Goal: Book appointment/travel/reservation

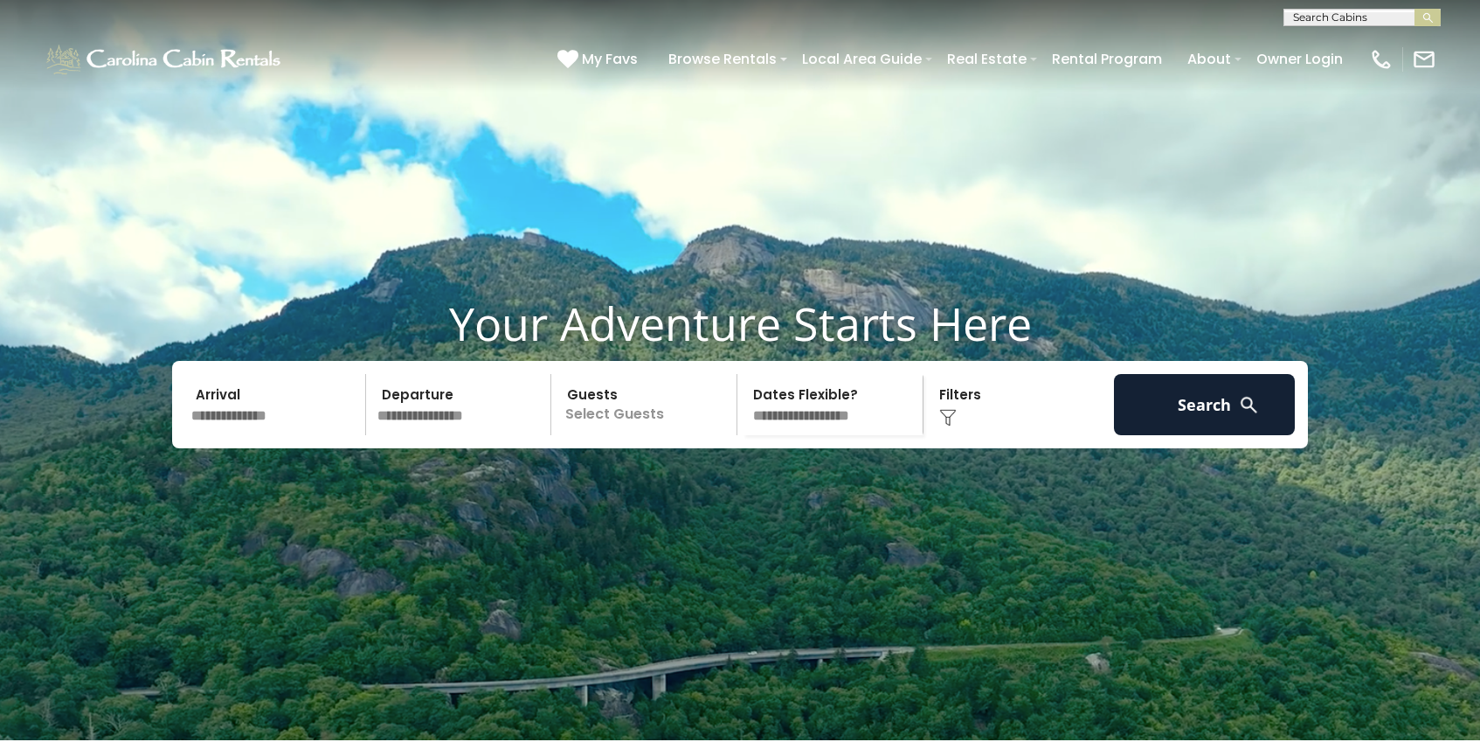
scroll to position [1, 0]
click at [1394, 19] on input "text" at bounding box center [1360, 19] width 153 height 17
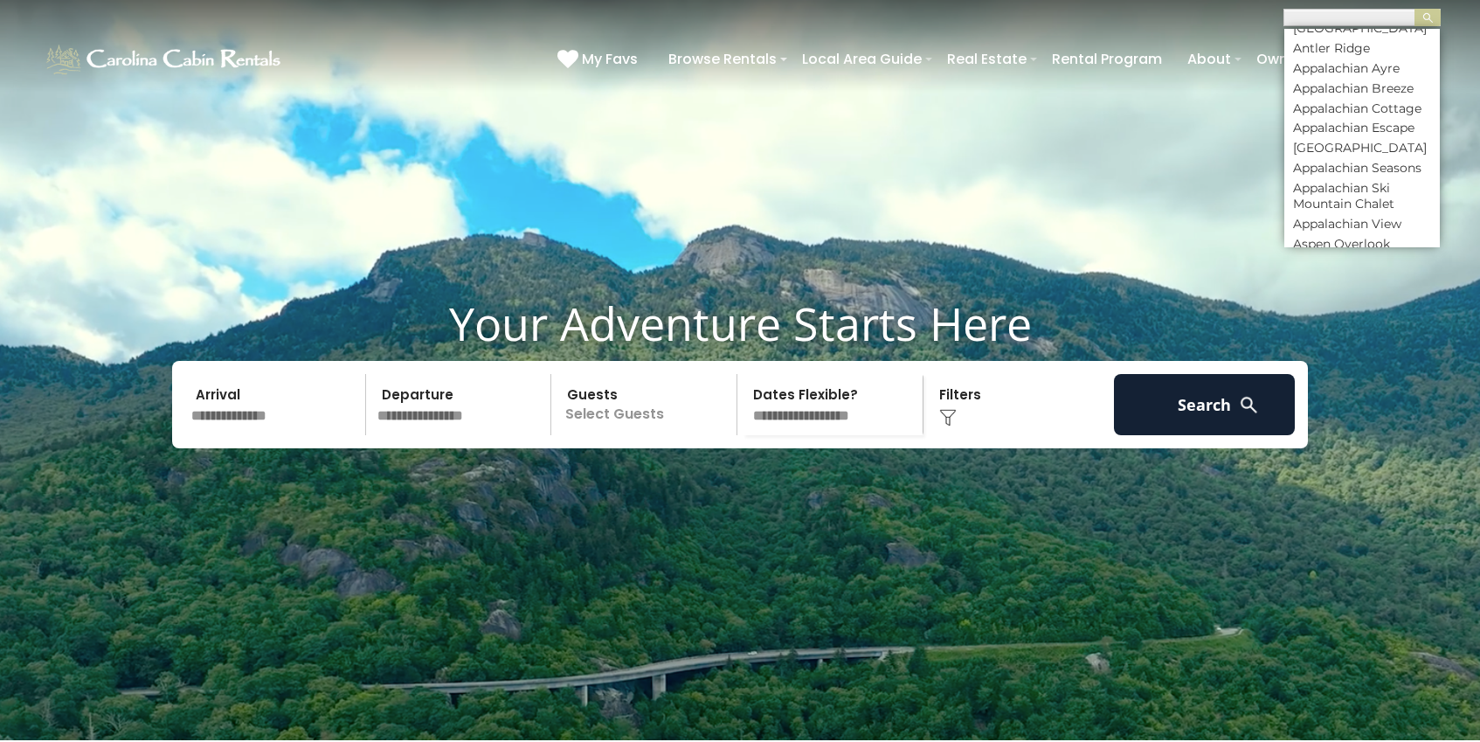
scroll to position [611, 0]
click at [1399, 191] on li "Appalachian View" at bounding box center [1361, 184] width 155 height 16
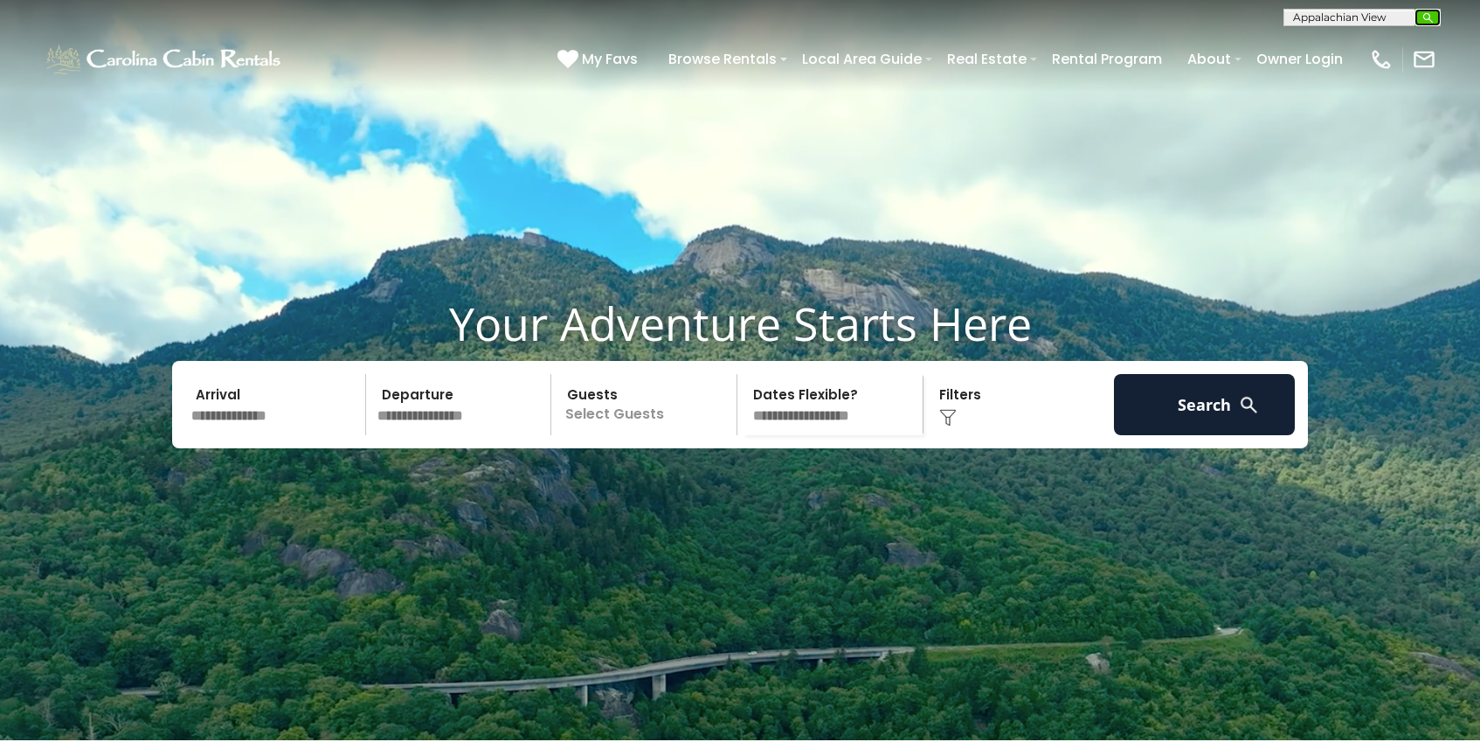
click at [1429, 17] on img "submit" at bounding box center [1427, 17] width 13 height 13
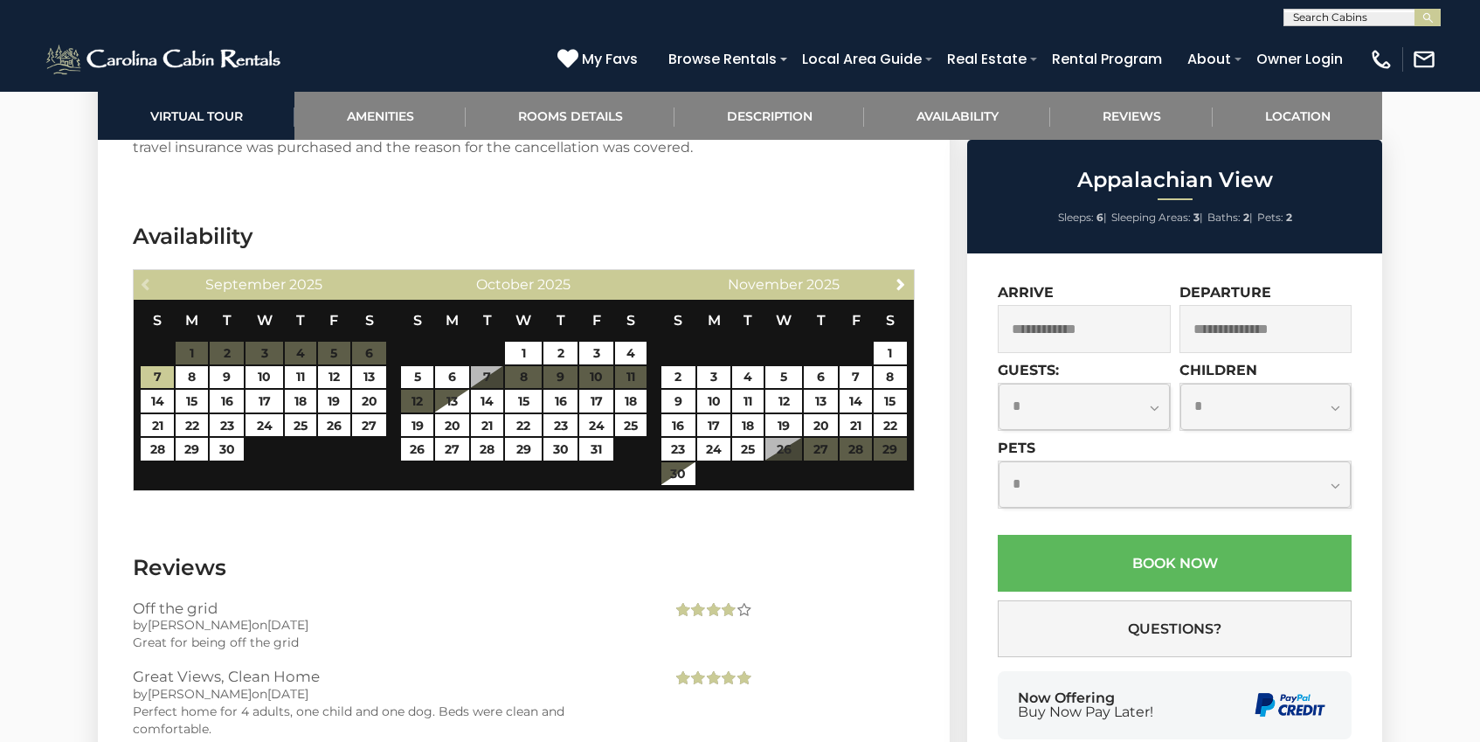
scroll to position [1, 0]
click at [1405, 24] on input "text" at bounding box center [1360, 19] width 153 height 17
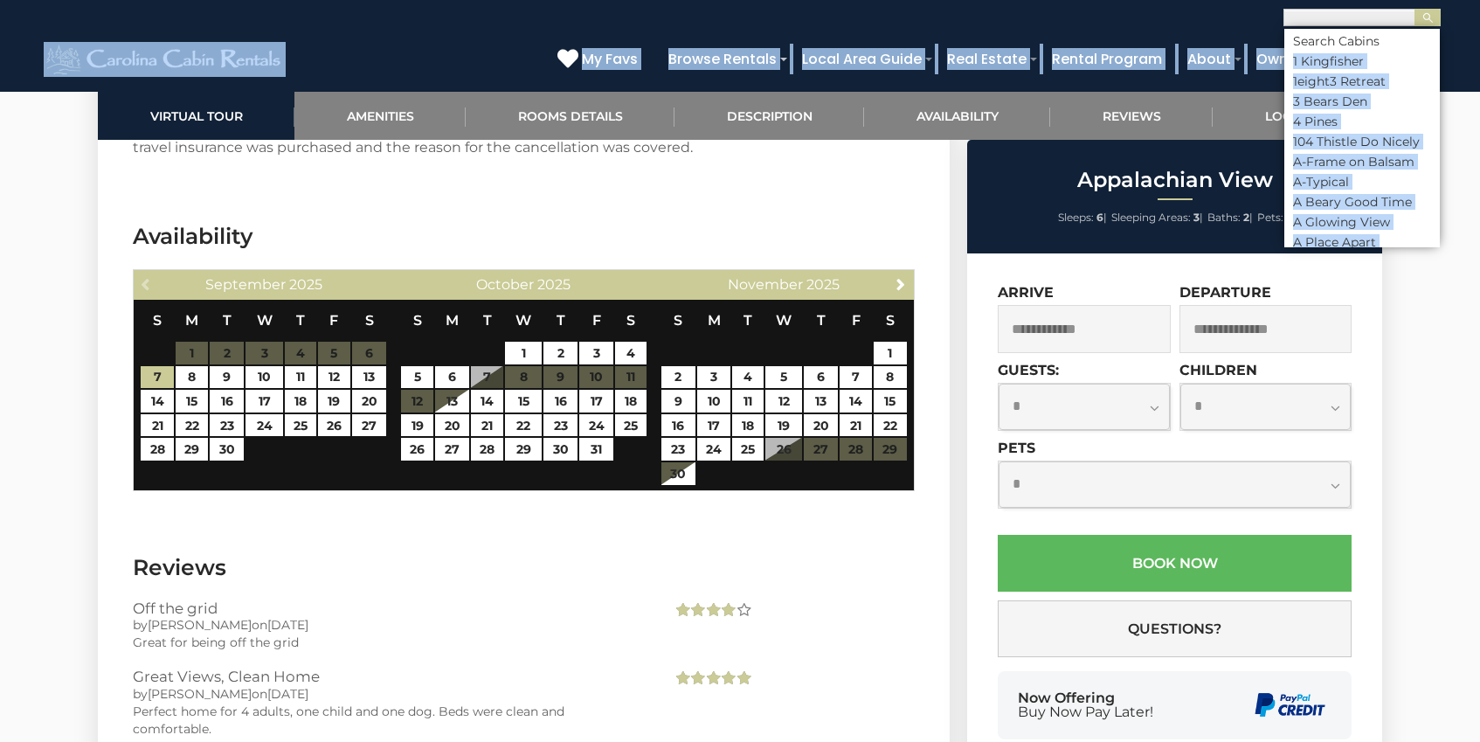
click at [1437, 36] on header "**********" at bounding box center [740, 46] width 1480 height 92
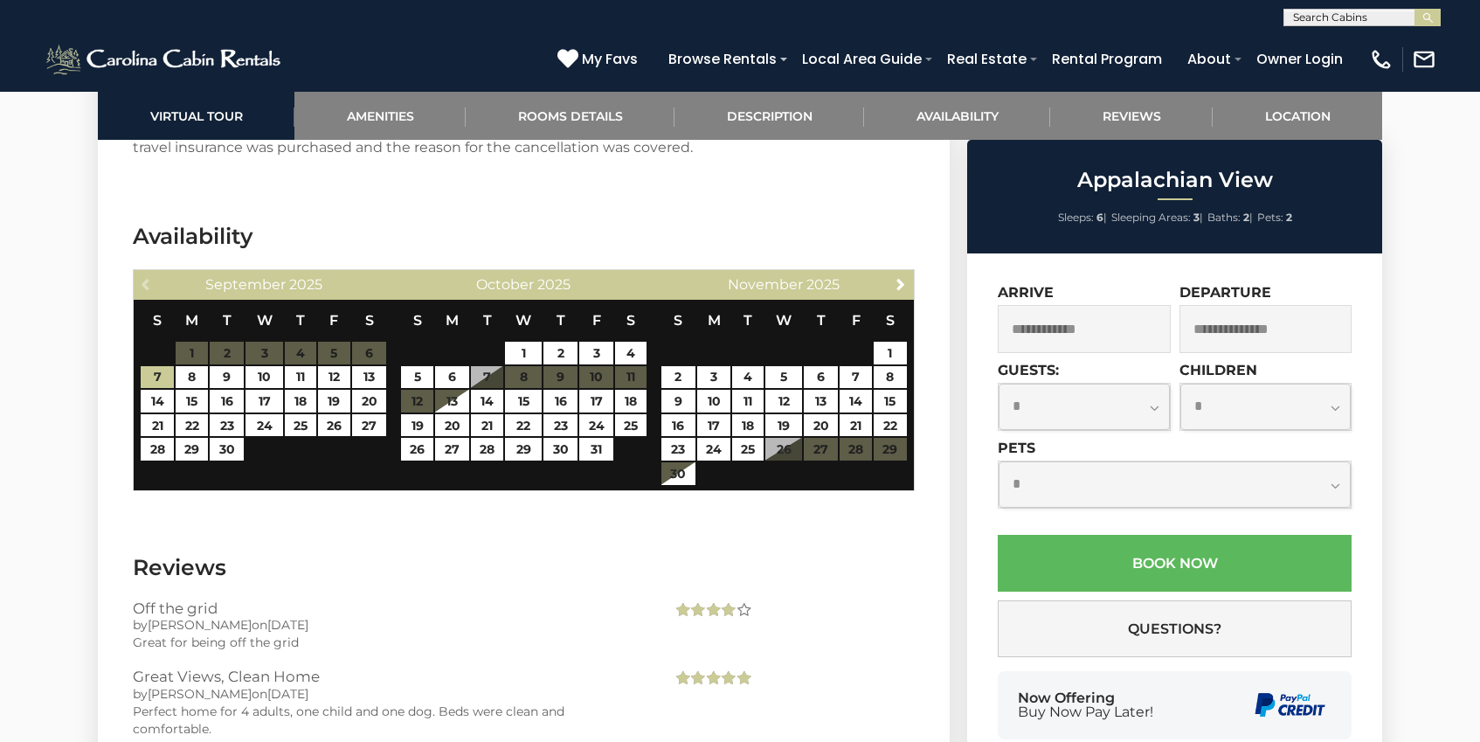
click at [1434, 36] on div "(828) 295-6000 My Favs Browse Rentals Local Area Guide Activities & Attractions…" at bounding box center [740, 59] width 1480 height 66
click at [1340, 12] on input "text" at bounding box center [1360, 19] width 153 height 17
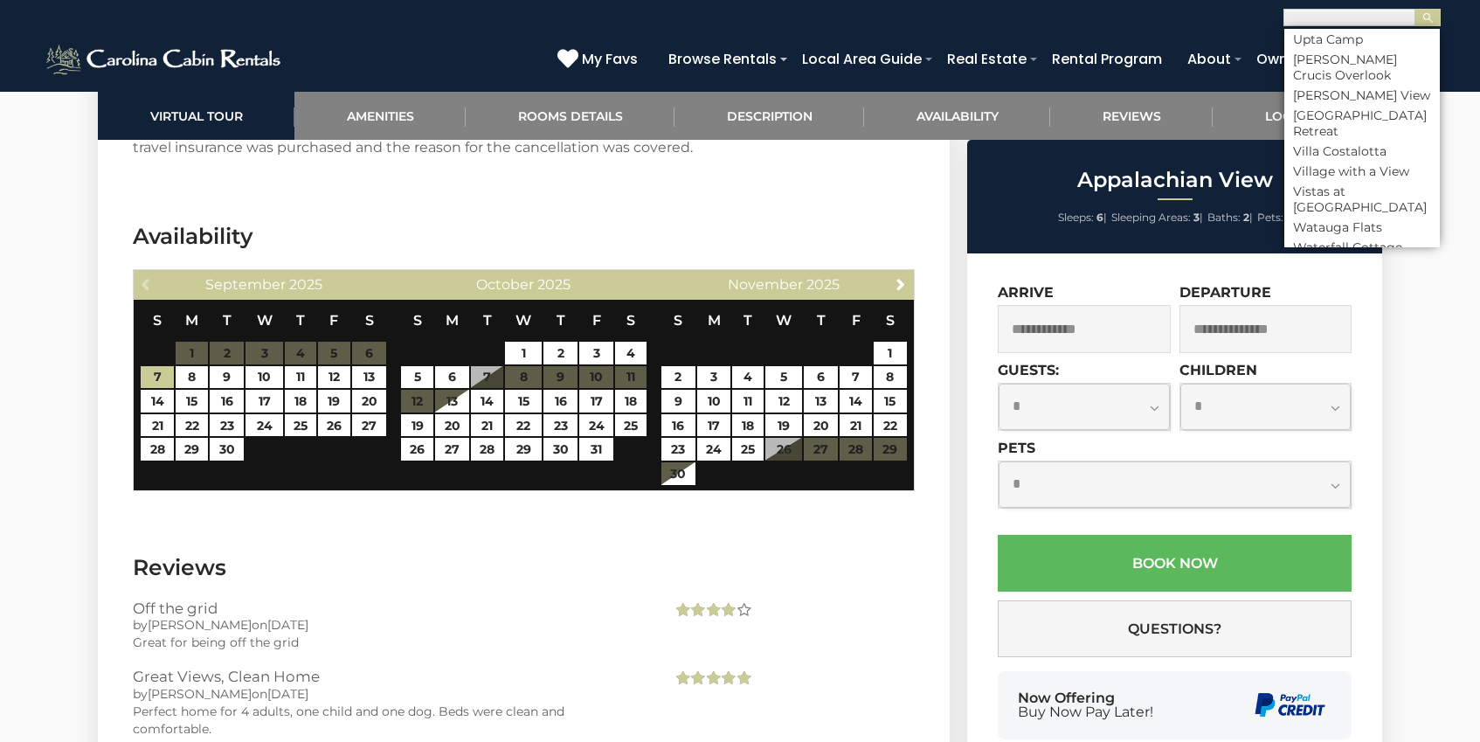
scroll to position [9236, 0]
click at [1348, 123] on li "[PERSON_NAME] View" at bounding box center [1361, 115] width 155 height 16
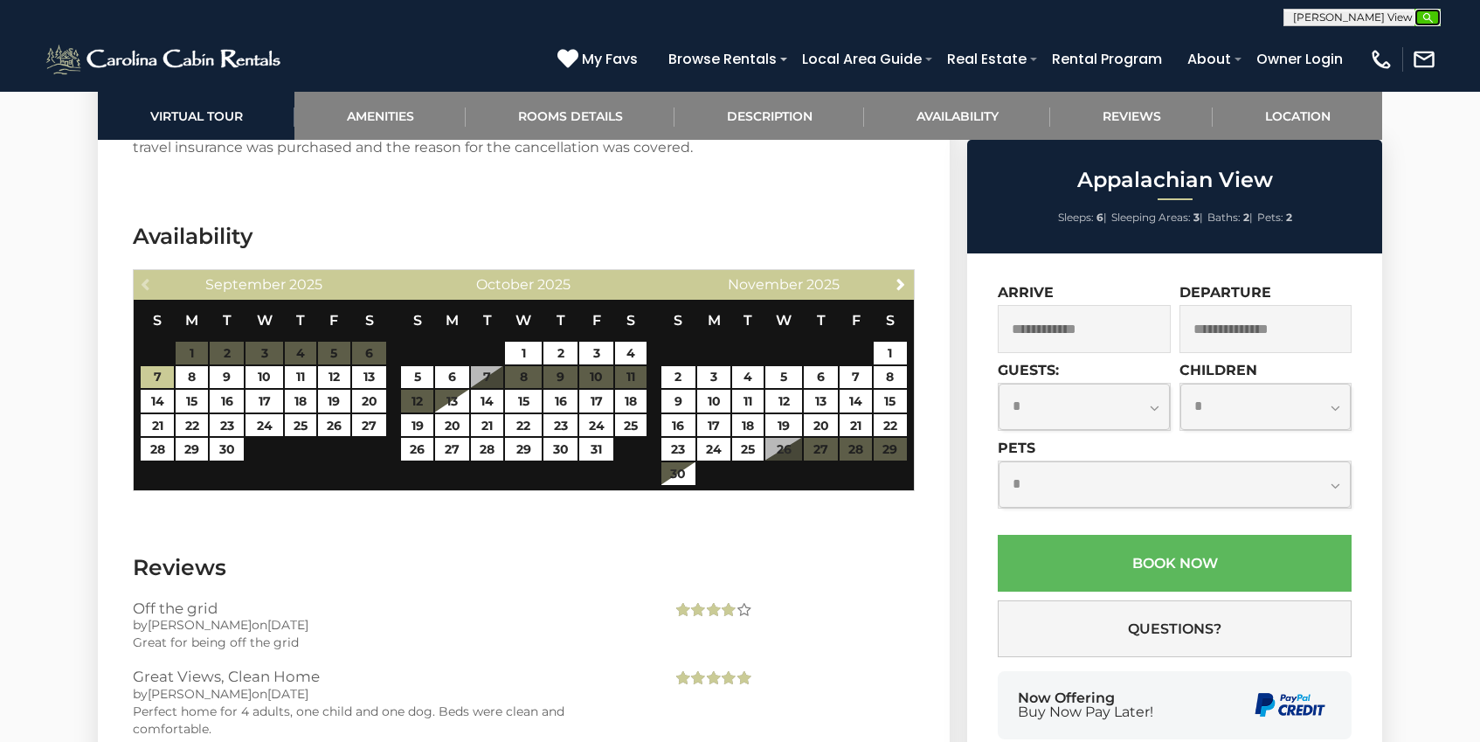
click at [1426, 23] on img "submit" at bounding box center [1427, 17] width 13 height 13
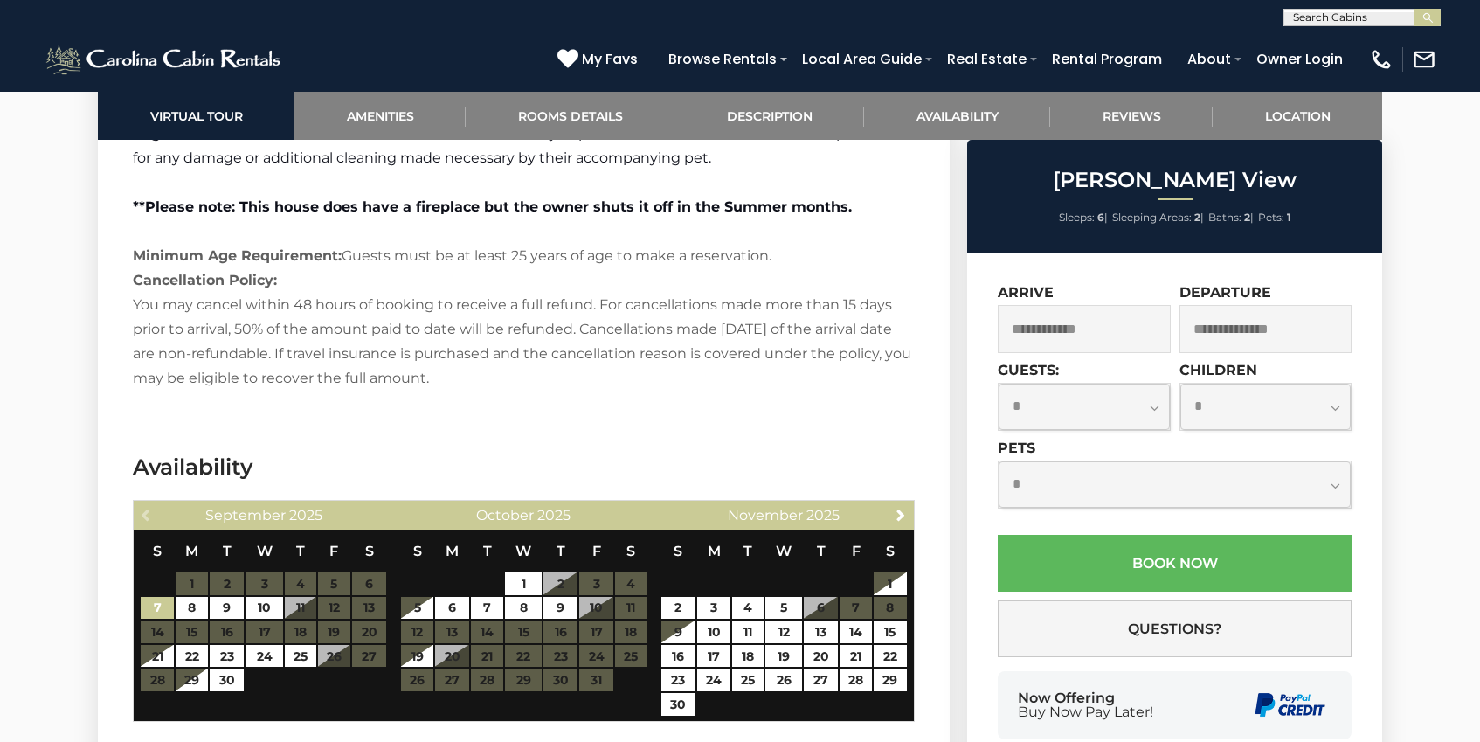
scroll to position [1, 0]
click at [1379, 21] on input "text" at bounding box center [1360, 19] width 153 height 17
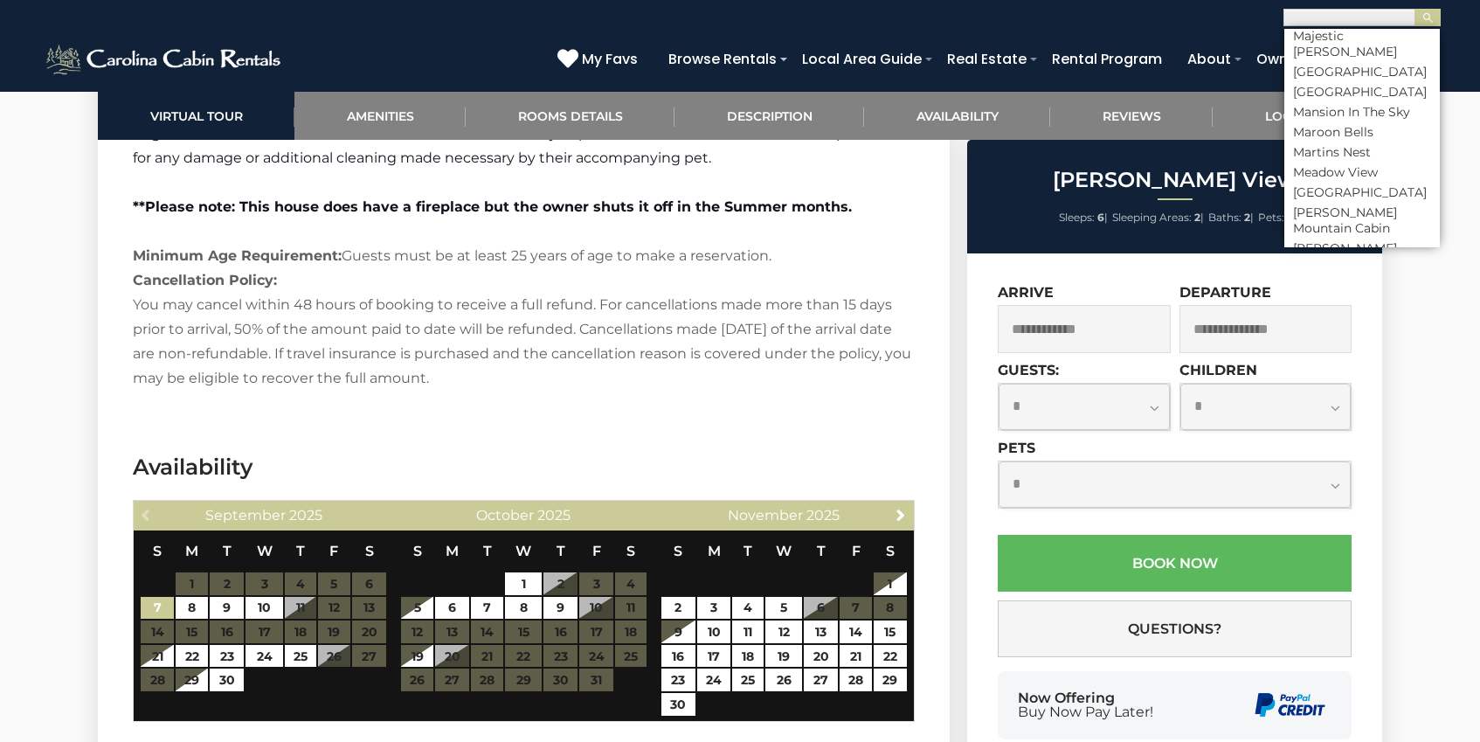
scroll to position [5198, 0]
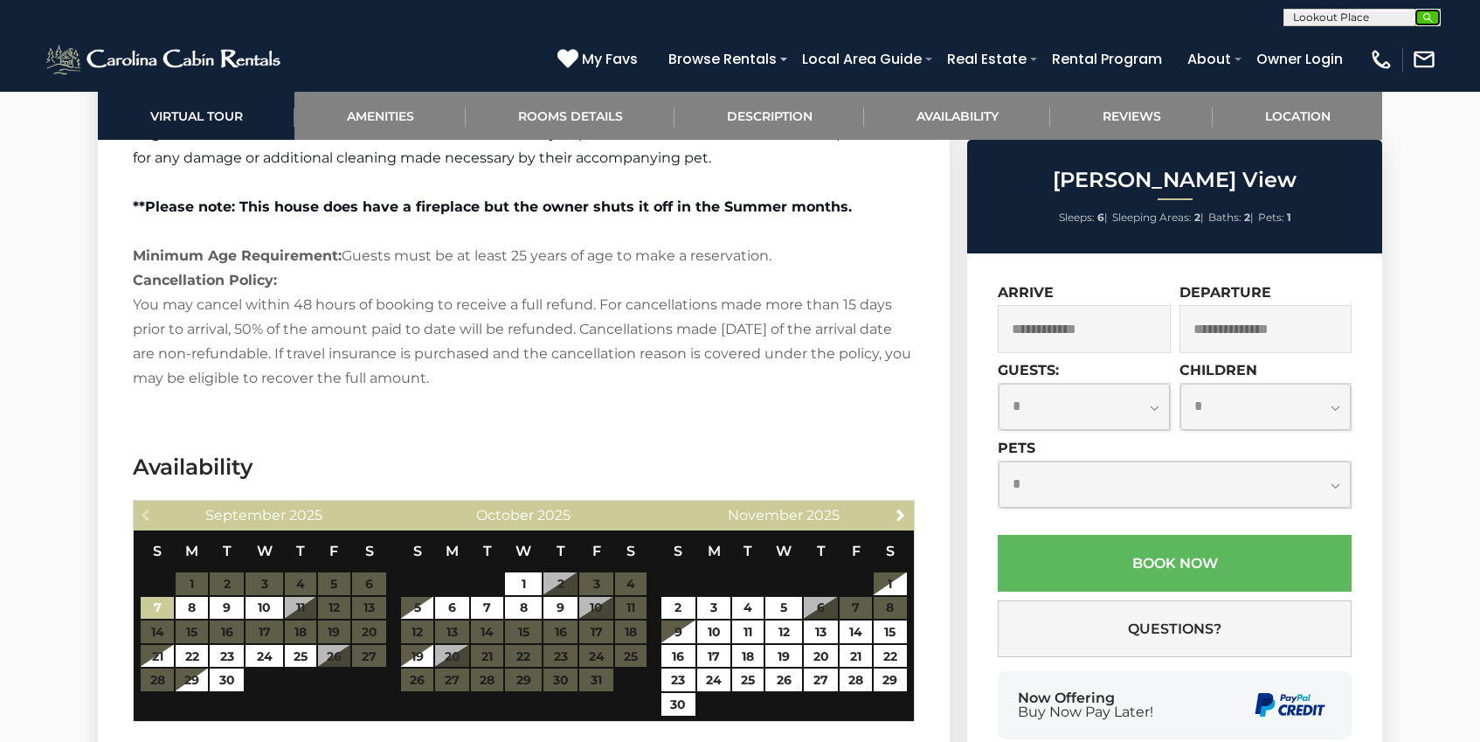
click at [1435, 15] on button "submit" at bounding box center [1427, 17] width 26 height 17
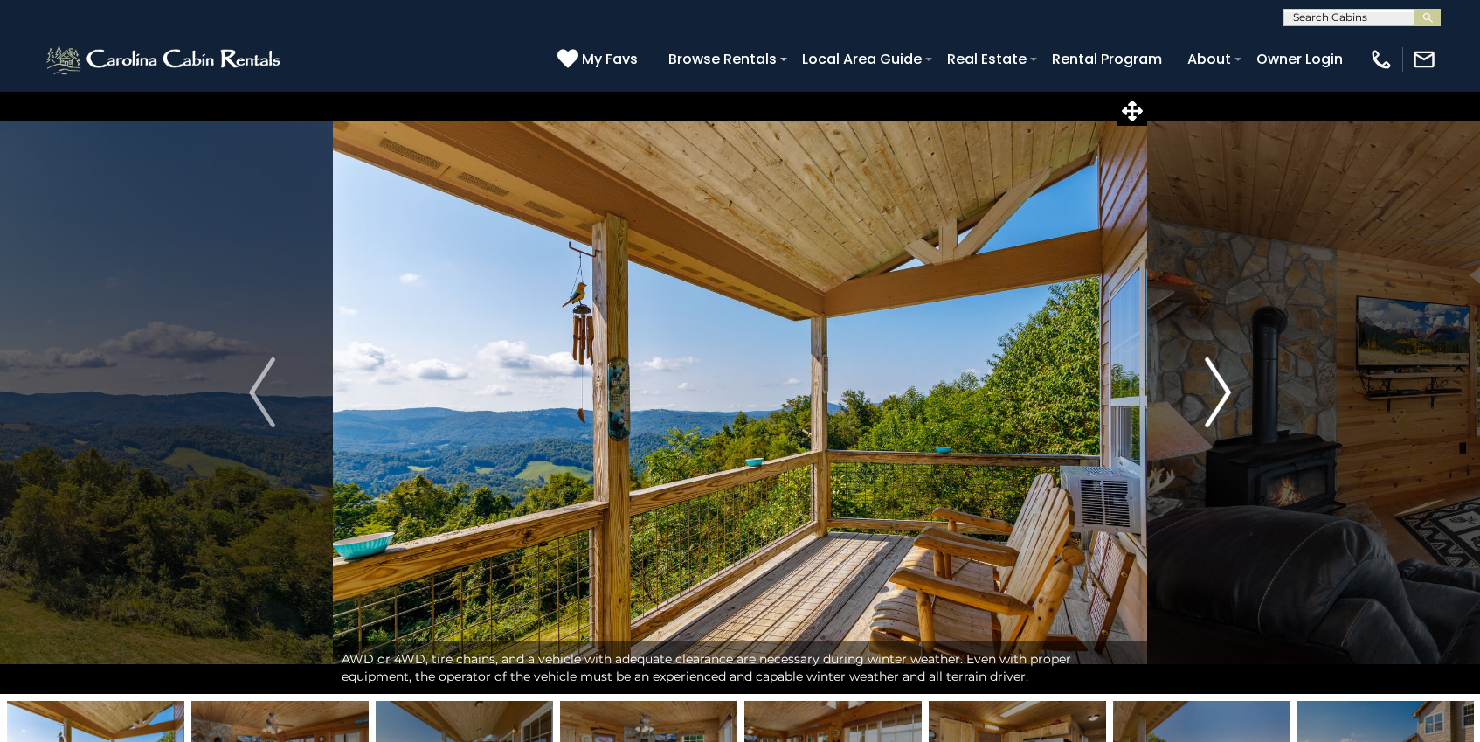
click at [1225, 391] on img "Next" at bounding box center [1218, 392] width 26 height 70
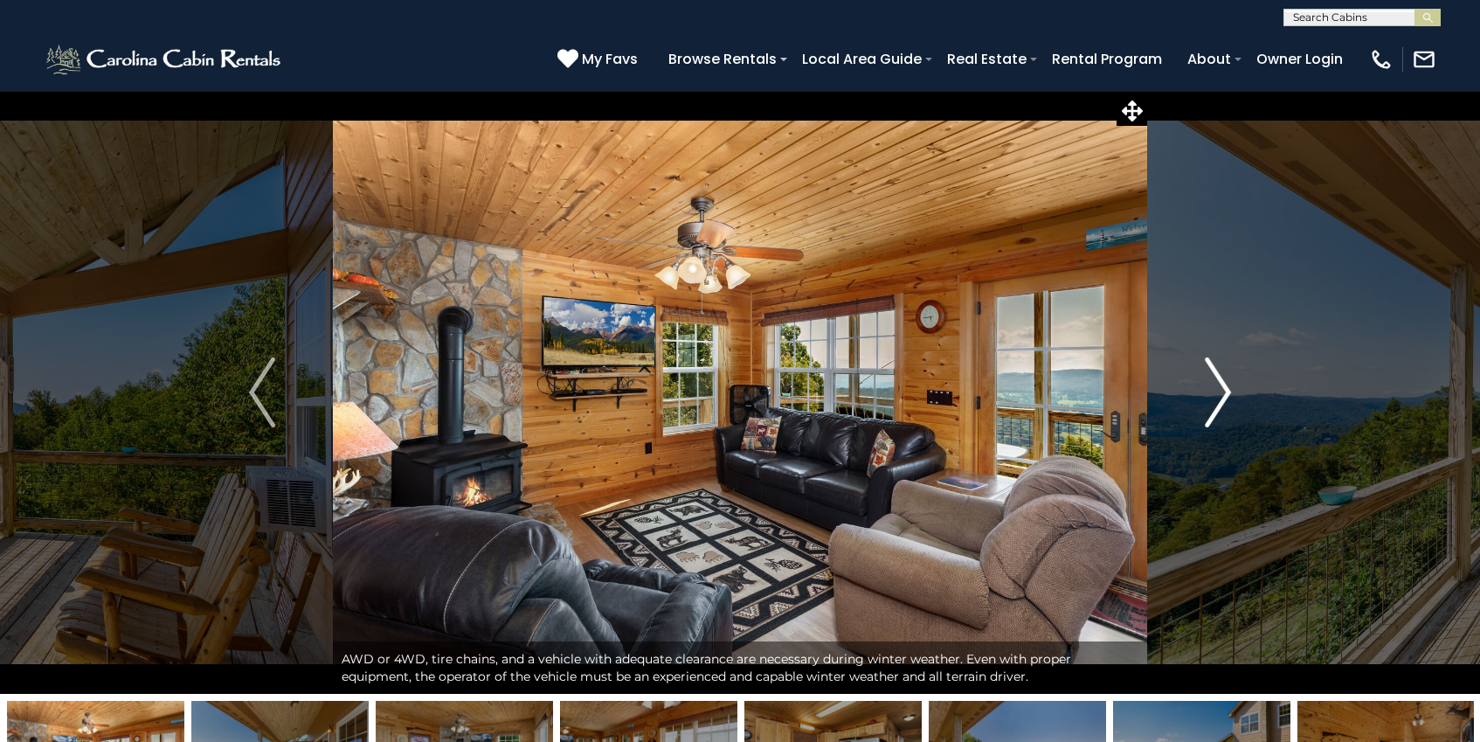
click at [1225, 390] on img "Next" at bounding box center [1218, 392] width 26 height 70
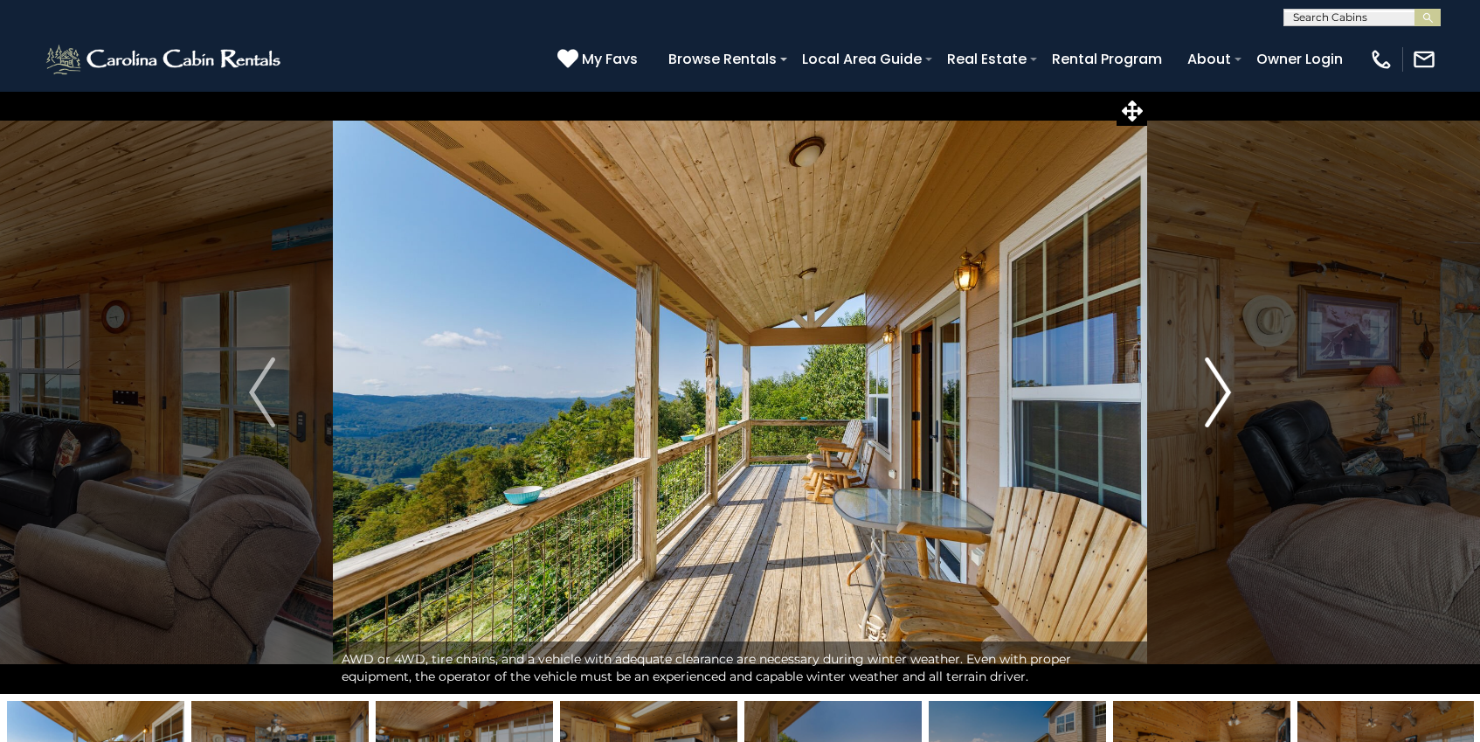
click at [1225, 390] on img "Next" at bounding box center [1218, 392] width 26 height 70
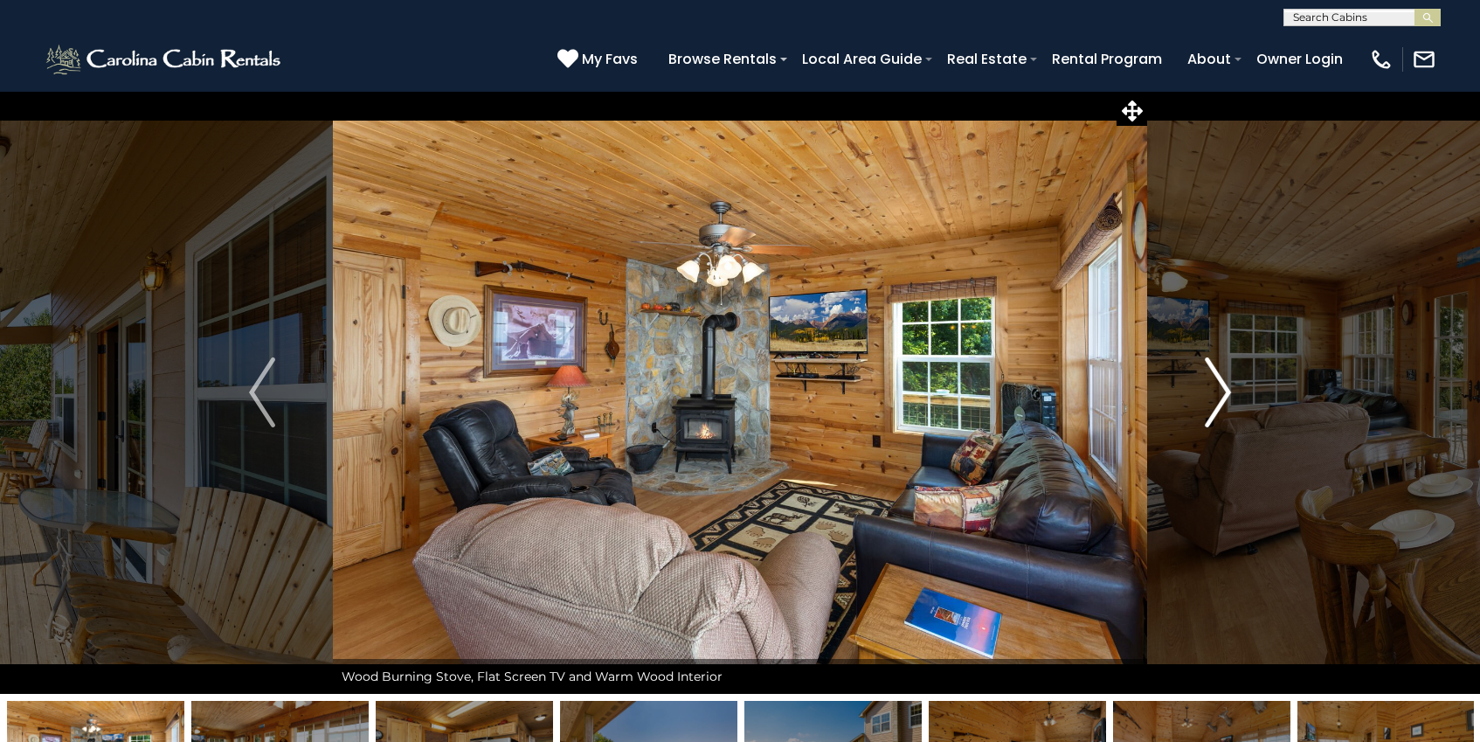
click at [1225, 390] on img "Next" at bounding box center [1218, 392] width 26 height 70
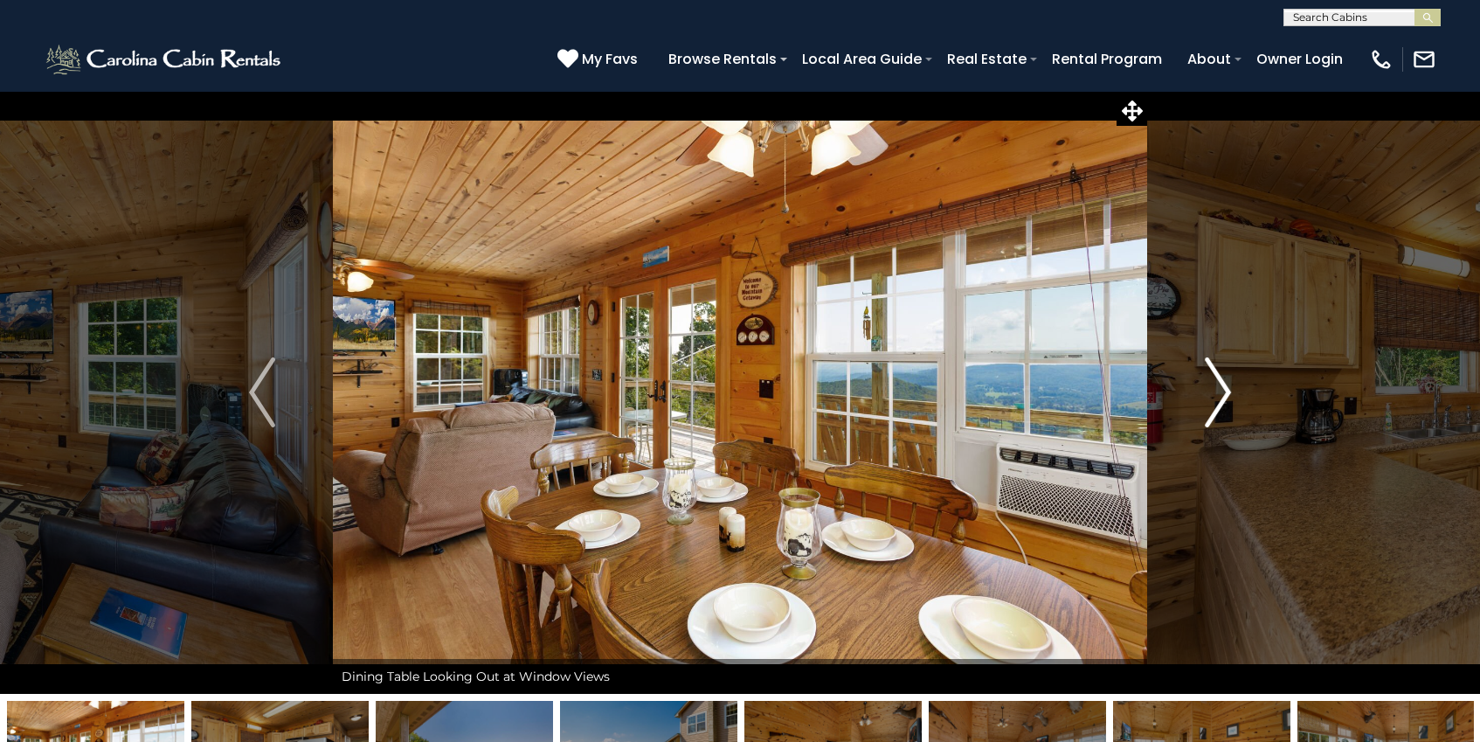
click at [1225, 390] on img "Next" at bounding box center [1218, 392] width 26 height 70
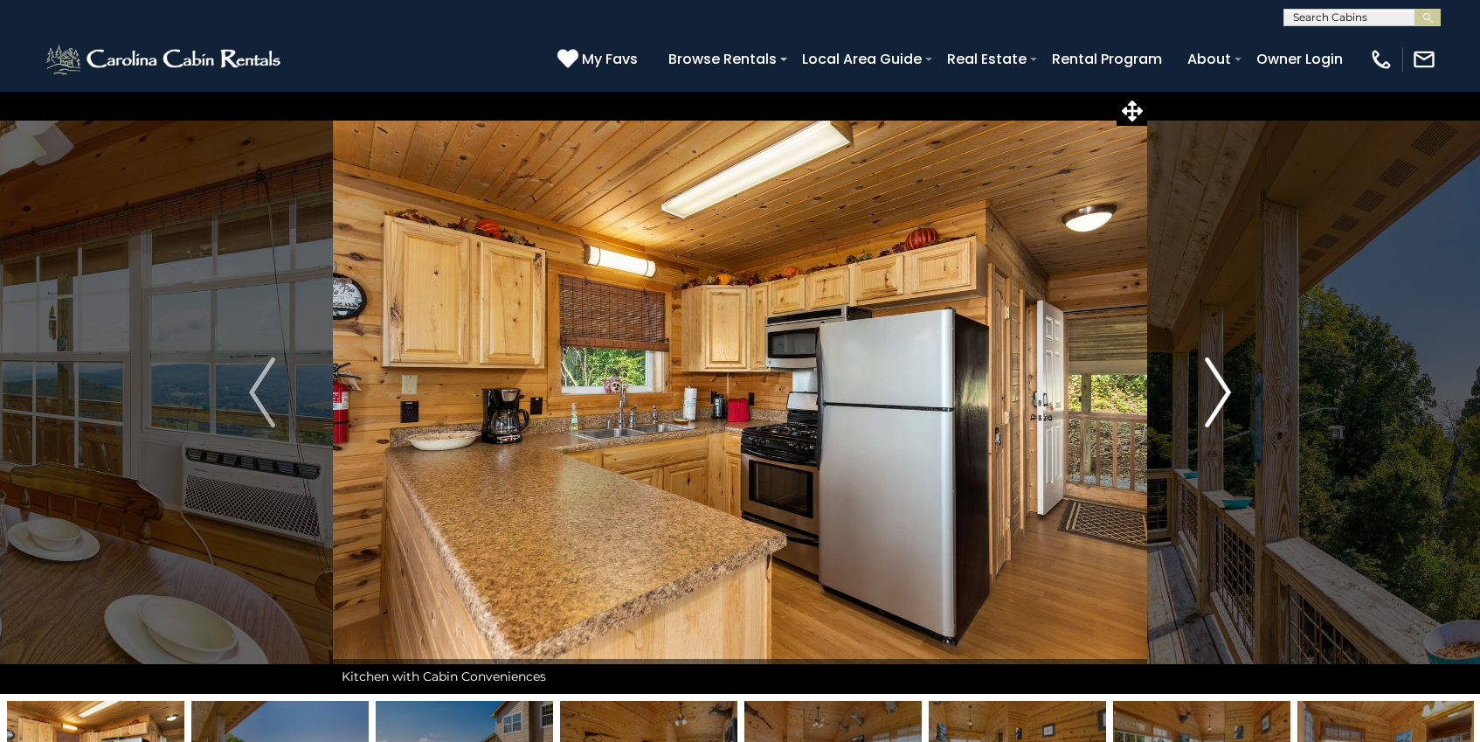
click at [1225, 390] on img "Next" at bounding box center [1218, 392] width 26 height 70
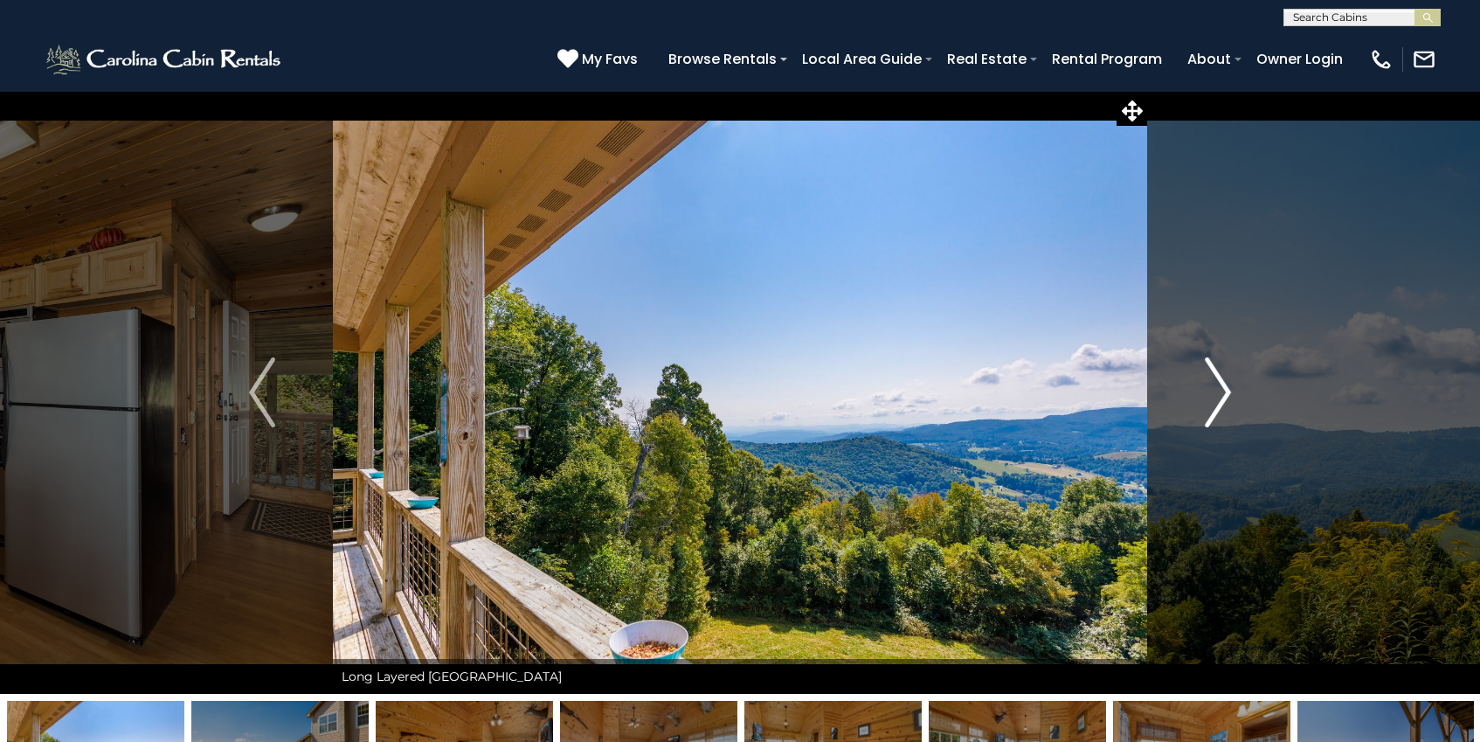
click at [1225, 390] on img "Next" at bounding box center [1218, 392] width 26 height 70
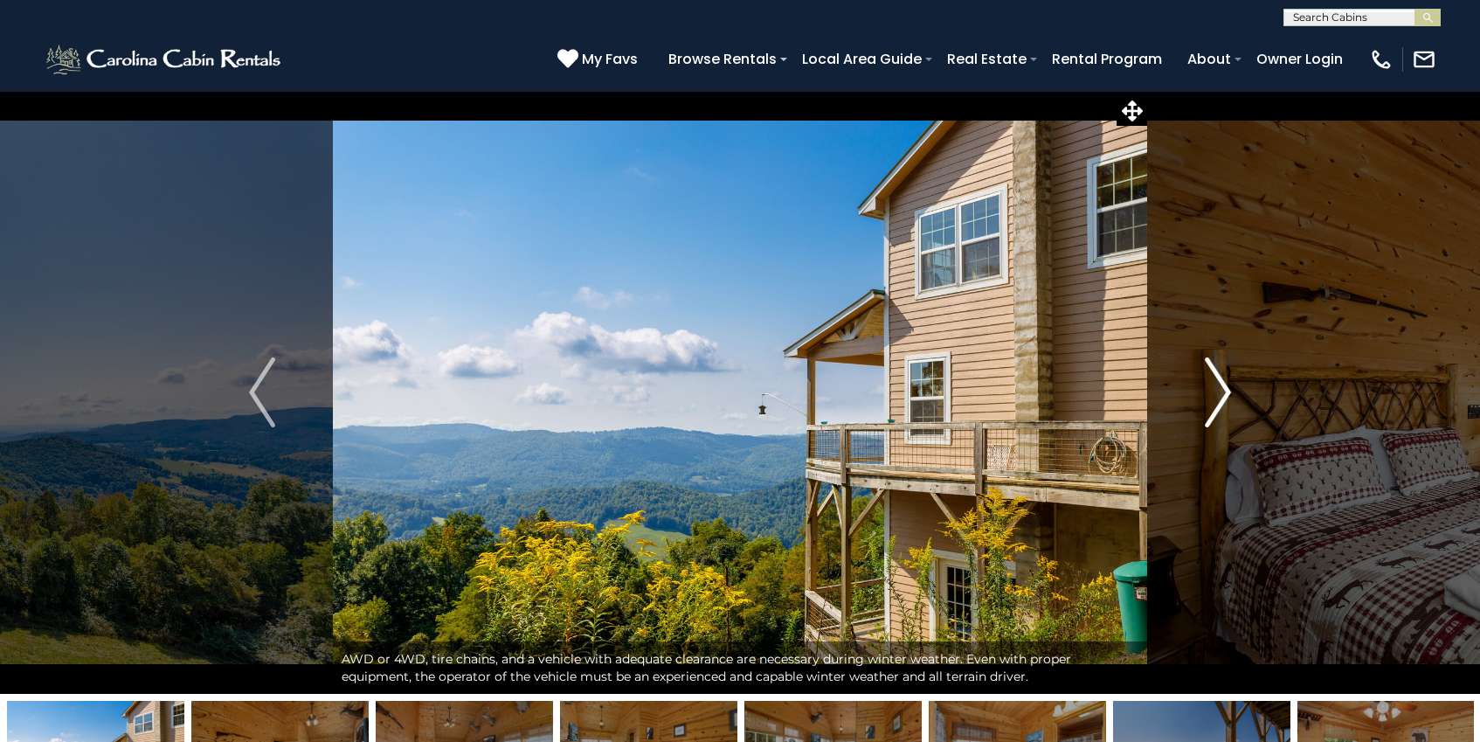
click at [1225, 390] on img "Next" at bounding box center [1218, 392] width 26 height 70
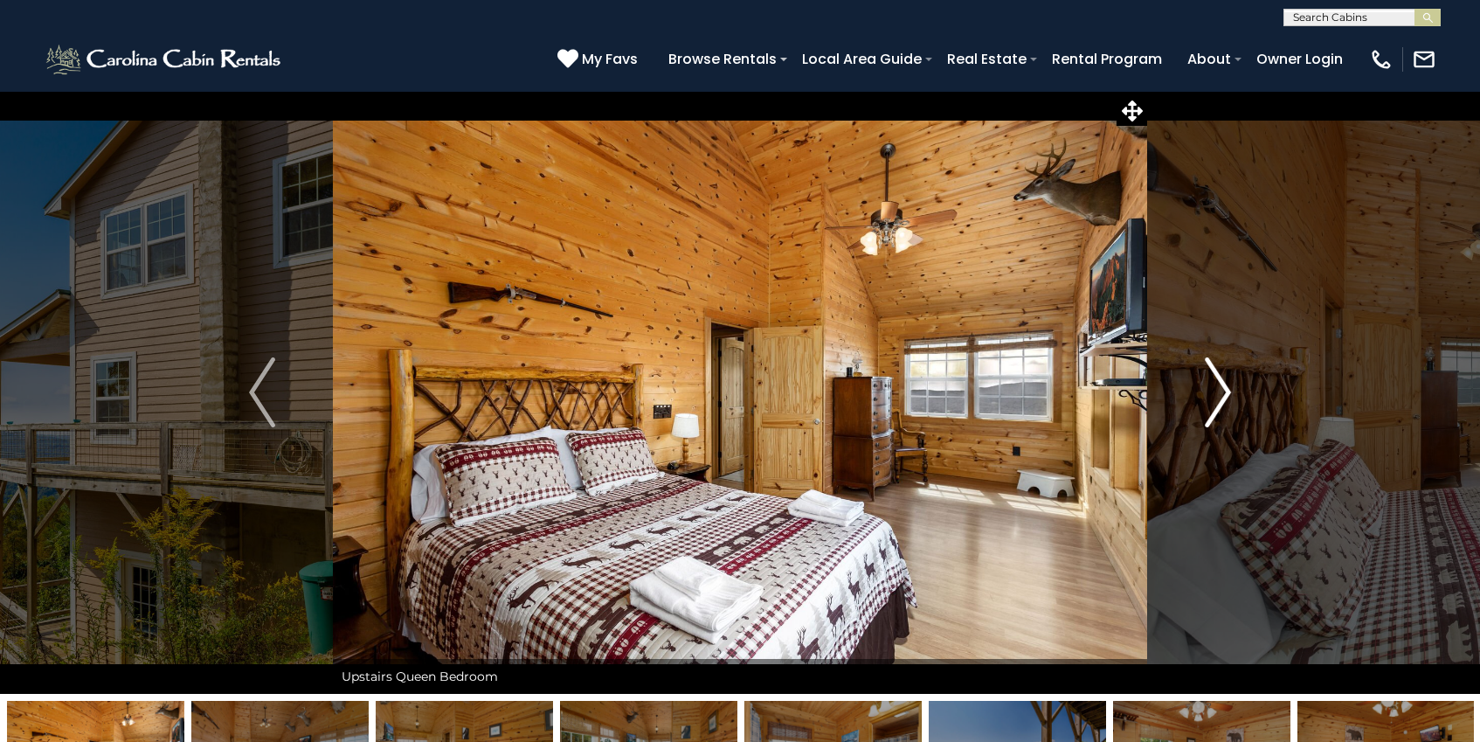
click at [1225, 390] on img "Next" at bounding box center [1218, 392] width 26 height 70
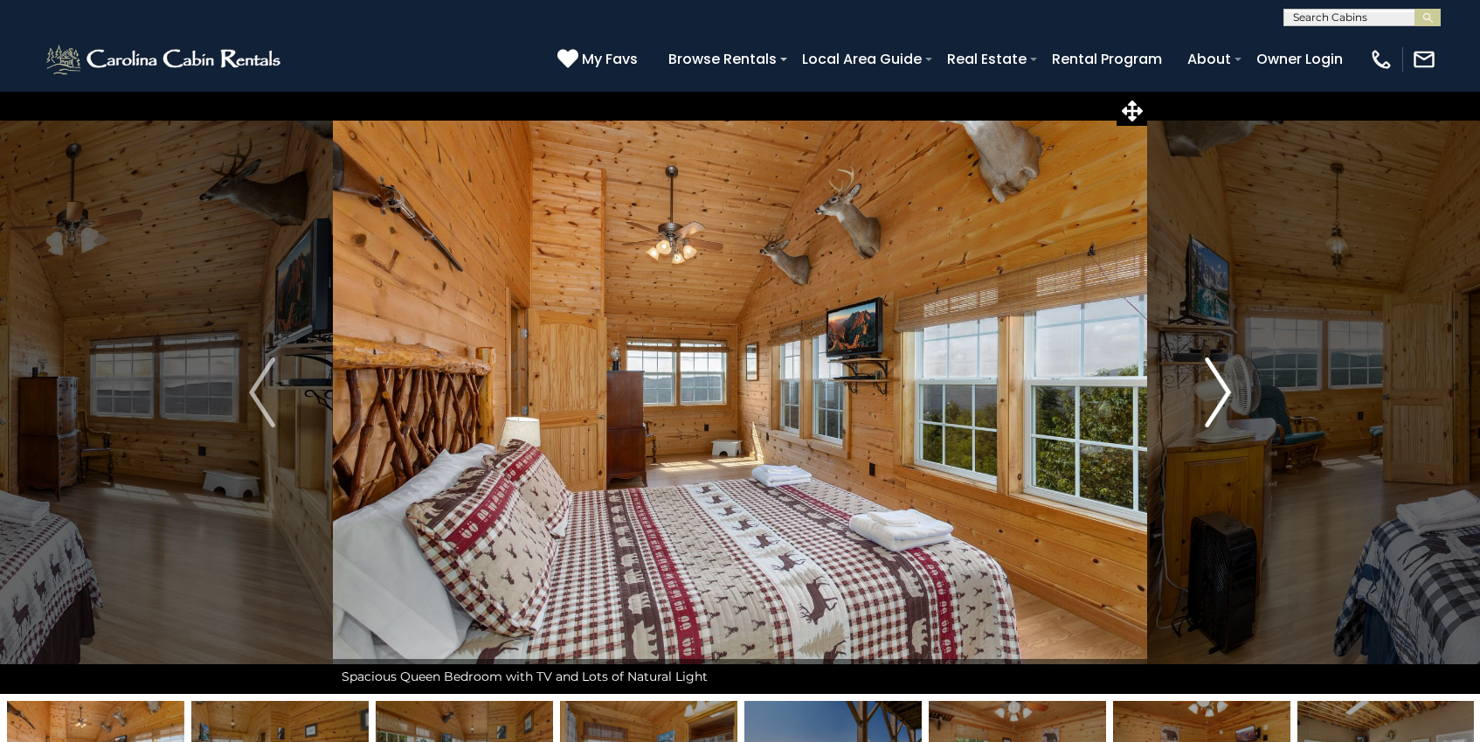
click at [1225, 390] on img "Next" at bounding box center [1218, 392] width 26 height 70
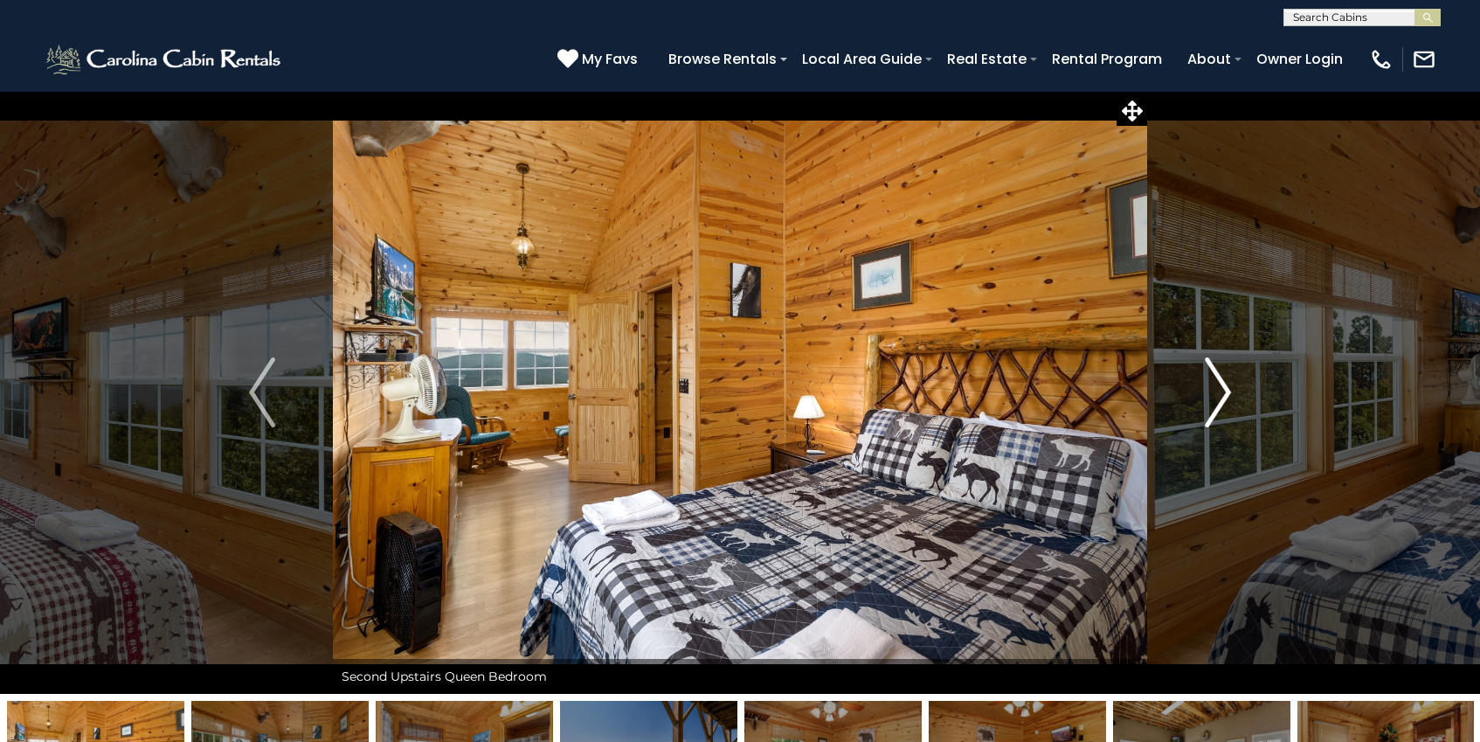
click at [1225, 390] on img "Next" at bounding box center [1218, 392] width 26 height 70
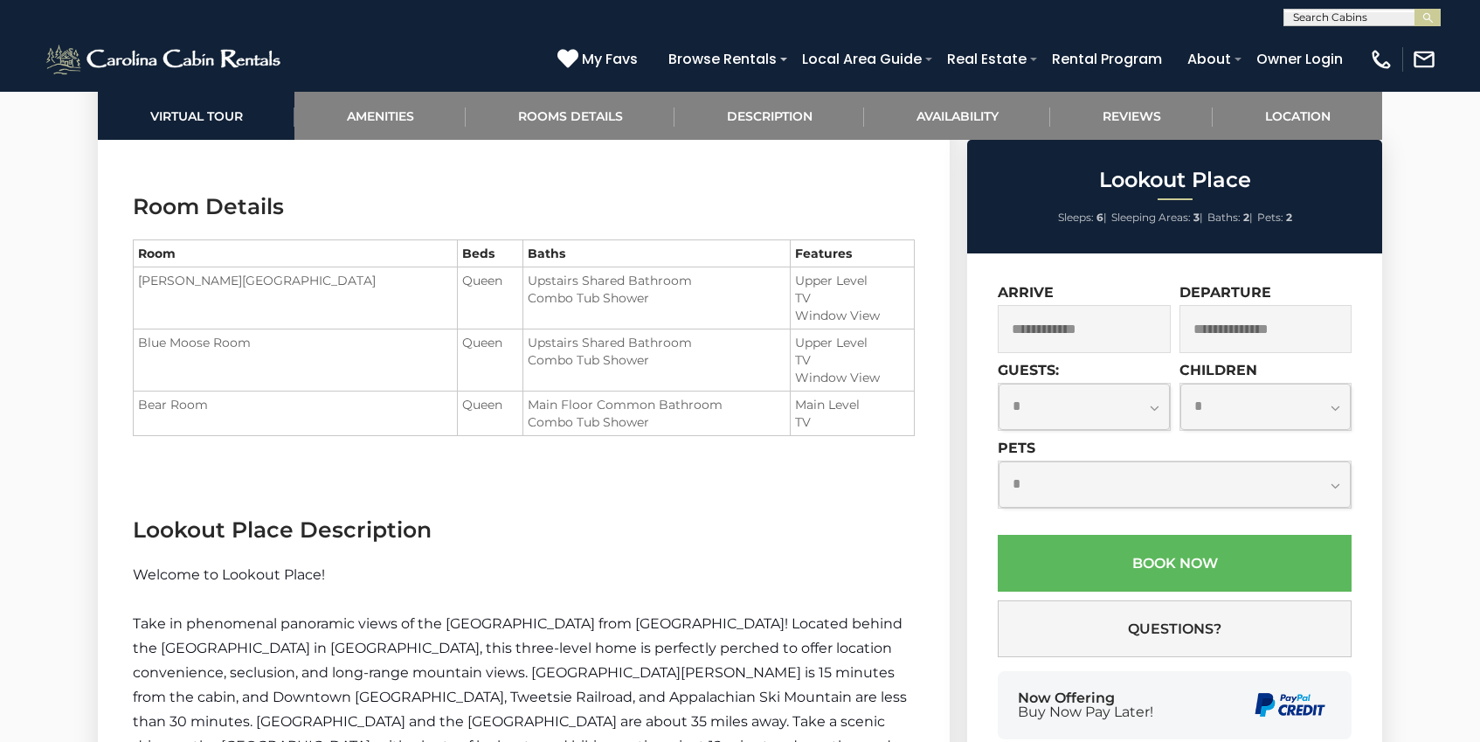
scroll to position [1893, 0]
